Goal: Transaction & Acquisition: Purchase product/service

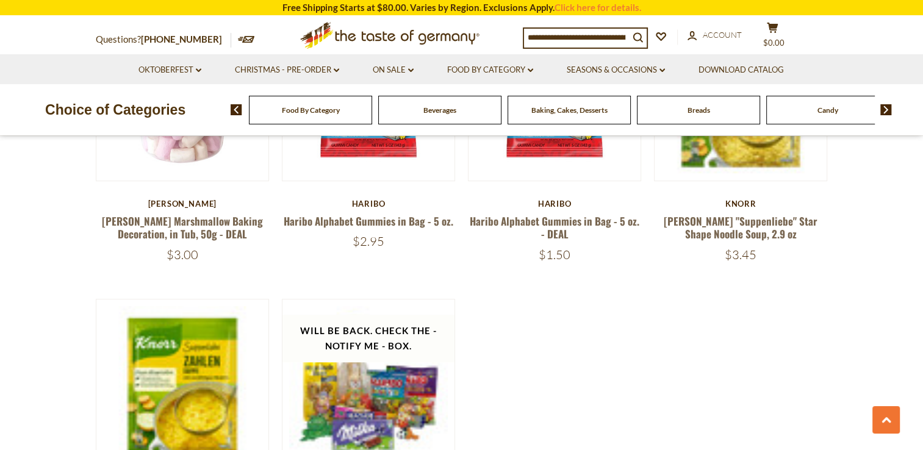
scroll to position [932, 0]
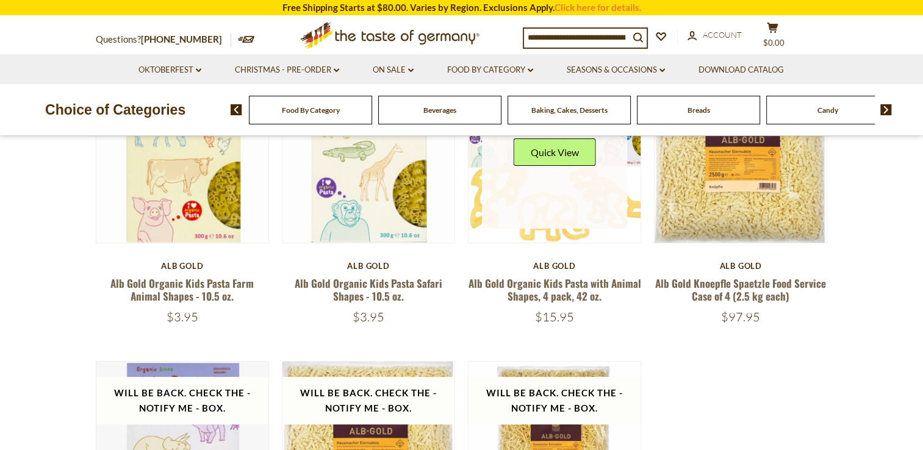
scroll to position [305, 0]
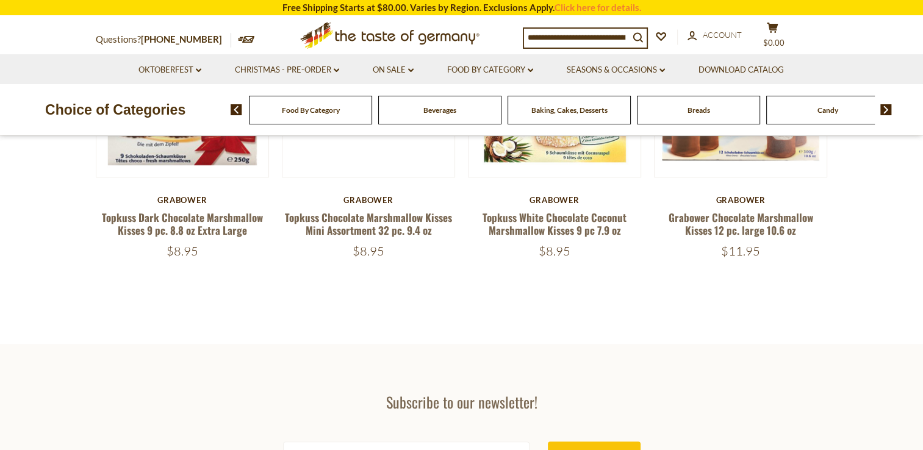
scroll to position [61, 0]
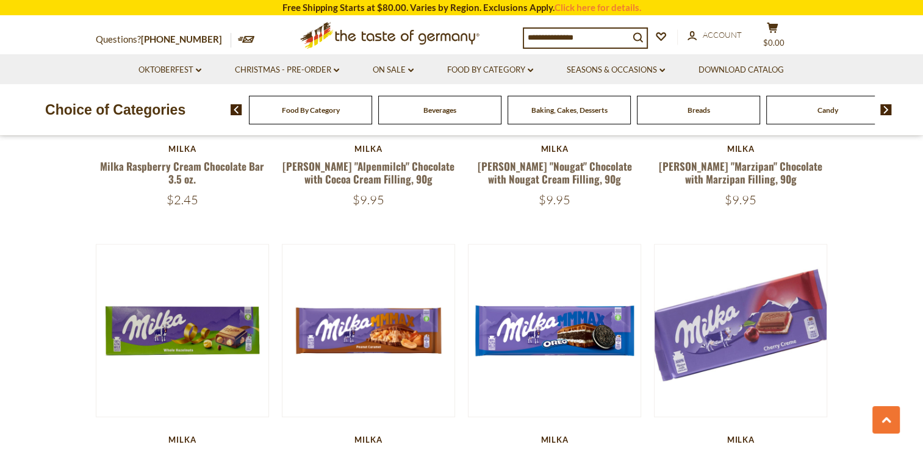
scroll to position [1281, 0]
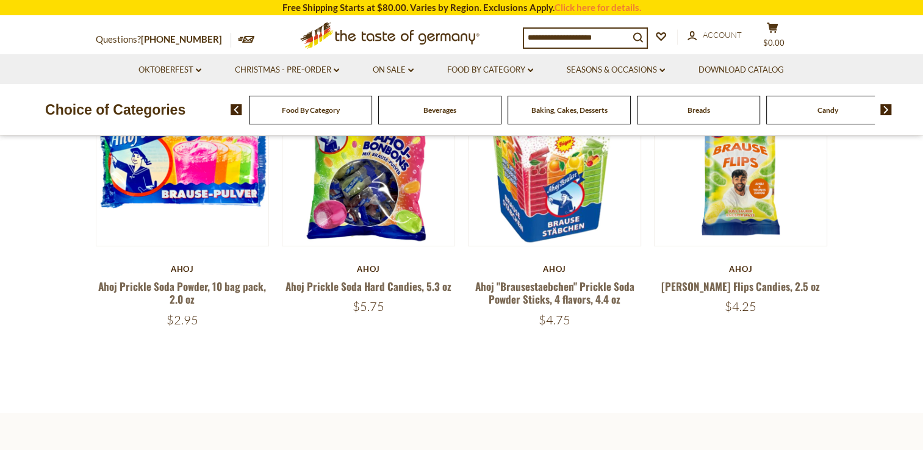
scroll to position [183, 0]
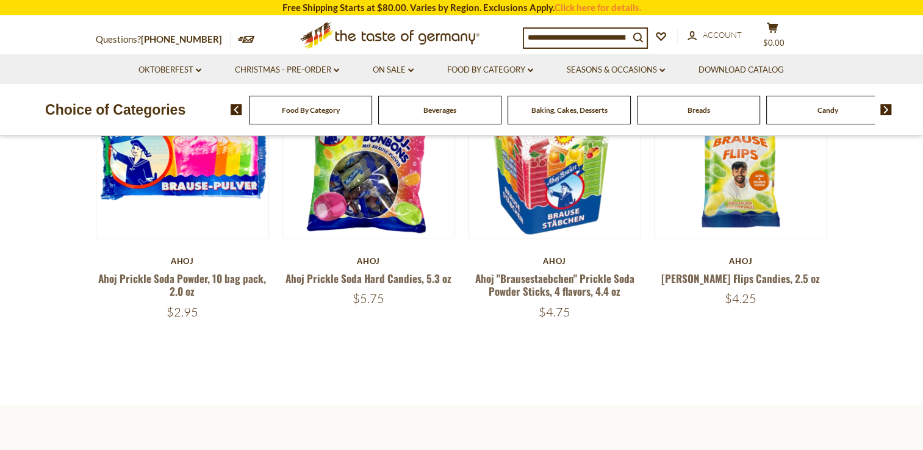
click at [557, 268] on div "Ahoj Ahoj "Brausestaebchen" Prickle Soda Powder Sticks, 4 flavors, 4.4 oz $4.75" at bounding box center [555, 287] width 174 height 63
click at [573, 285] on link "Ahoj "Brausestaebchen" Prickle Soda Powder Sticks, 4 flavors, 4.4 oz" at bounding box center [554, 285] width 159 height 28
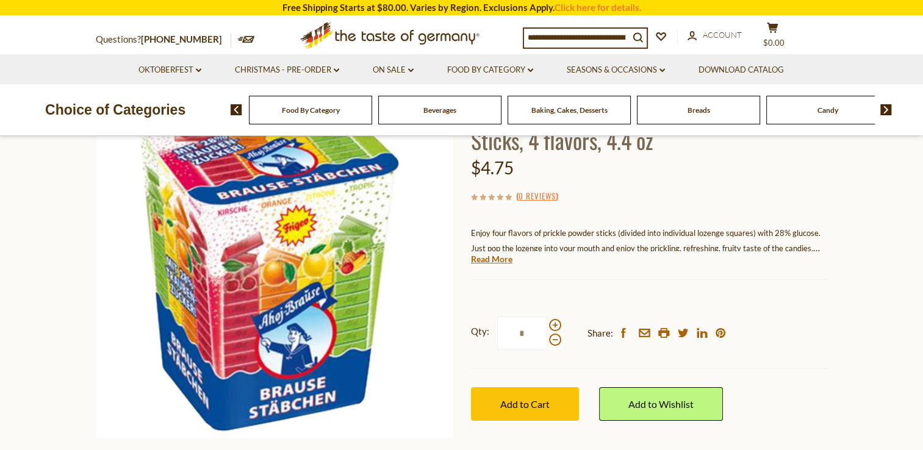
scroll to position [122, 0]
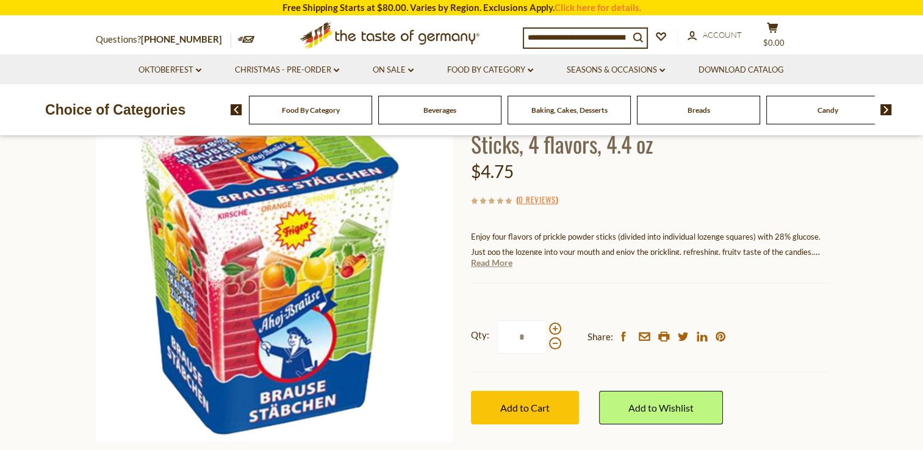
click at [493, 260] on link "Read More" at bounding box center [491, 263] width 41 height 12
